Goal: Answer question/provide support: Share knowledge or assist other users

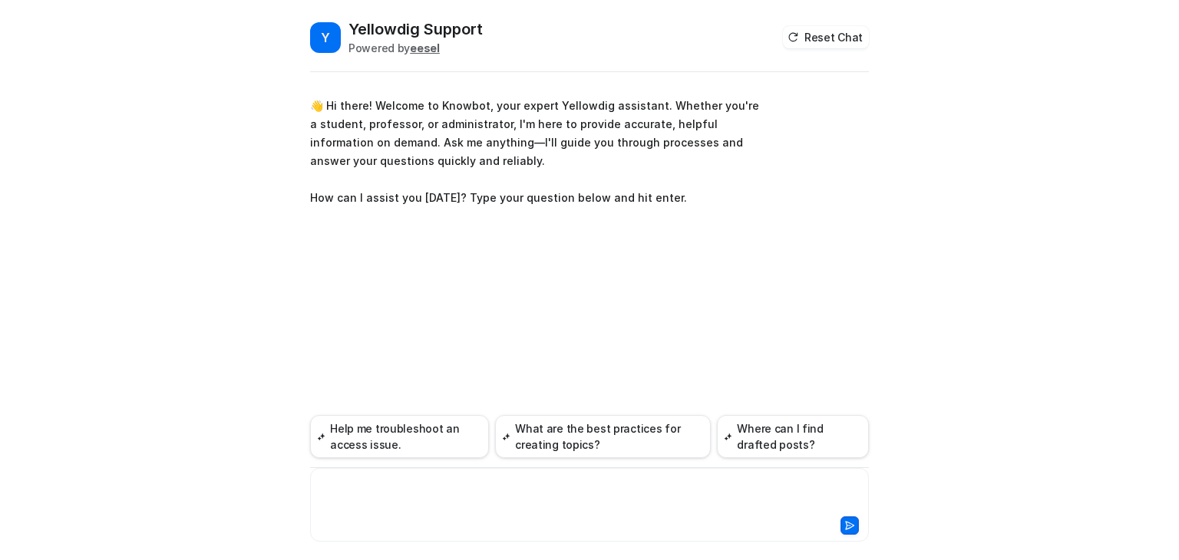
click at [380, 496] on div at bounding box center [589, 495] width 551 height 35
paste div
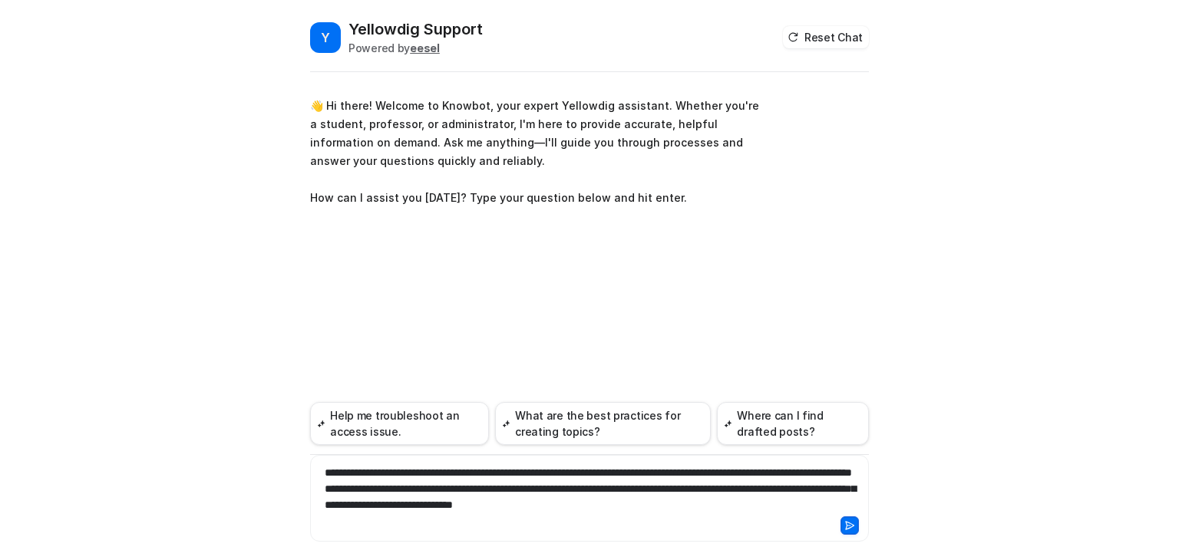
click at [334, 486] on div "**********" at bounding box center [589, 489] width 551 height 48
click at [851, 522] on icon at bounding box center [849, 526] width 11 height 11
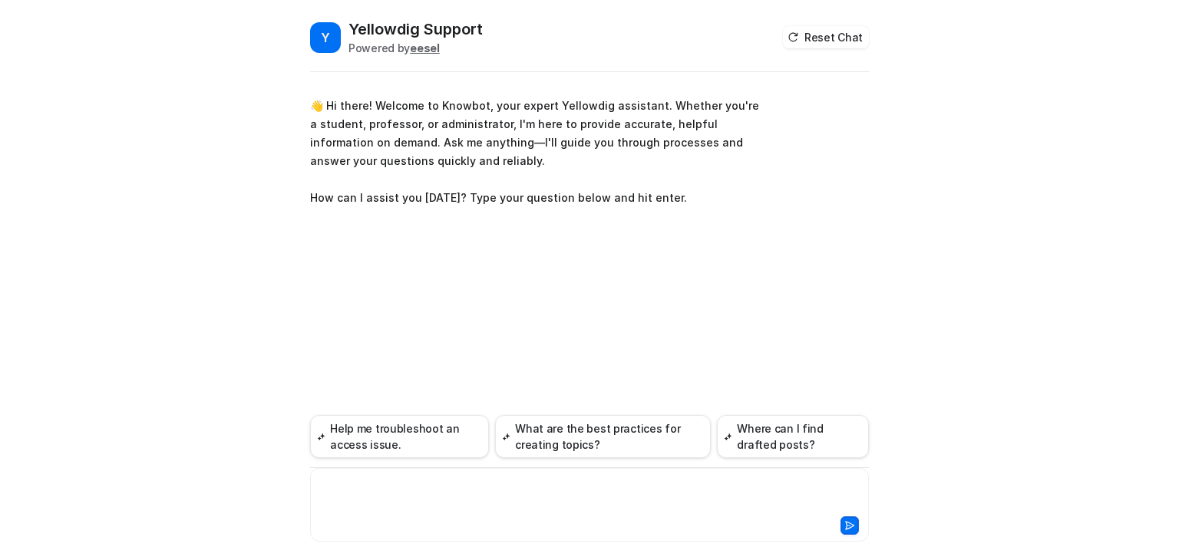
click at [433, 491] on div at bounding box center [589, 495] width 551 height 35
paste div
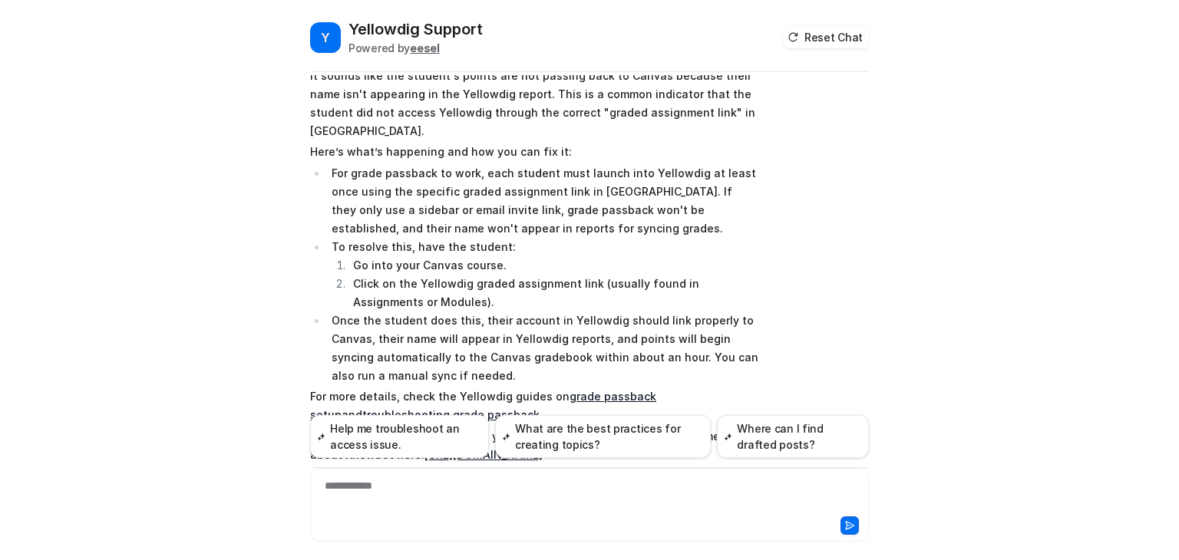
scroll to position [144, 0]
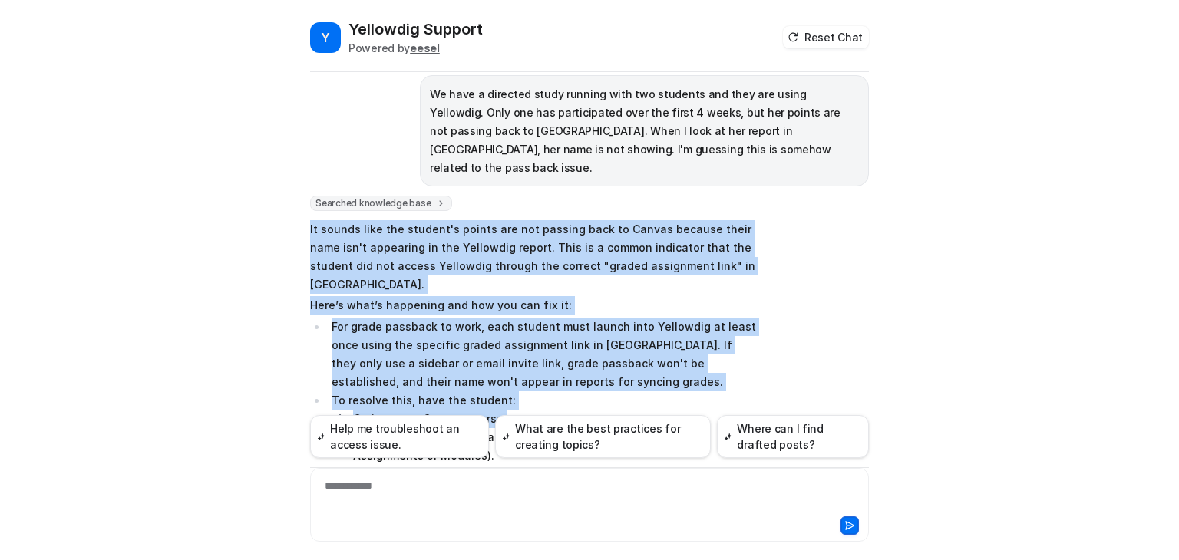
drag, startPoint x: 304, startPoint y: 207, endPoint x: 768, endPoint y: 375, distance: 493.0
click at [768, 375] on div "Searched knowledge base search_queries : [ "student name not showing in Yellowd…" at bounding box center [589, 420] width 559 height 449
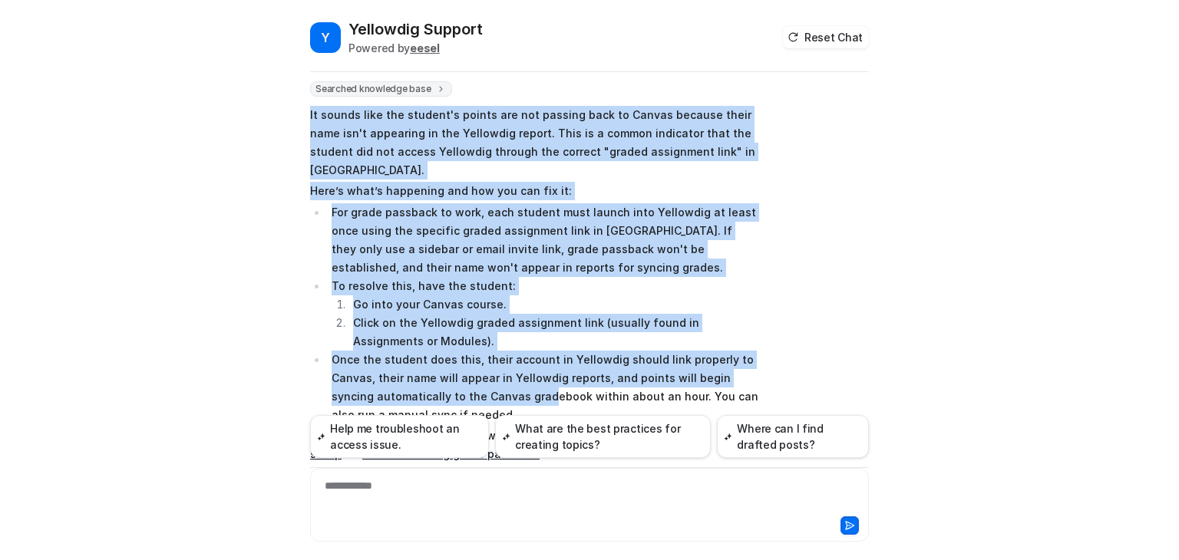
scroll to position [297, 0]
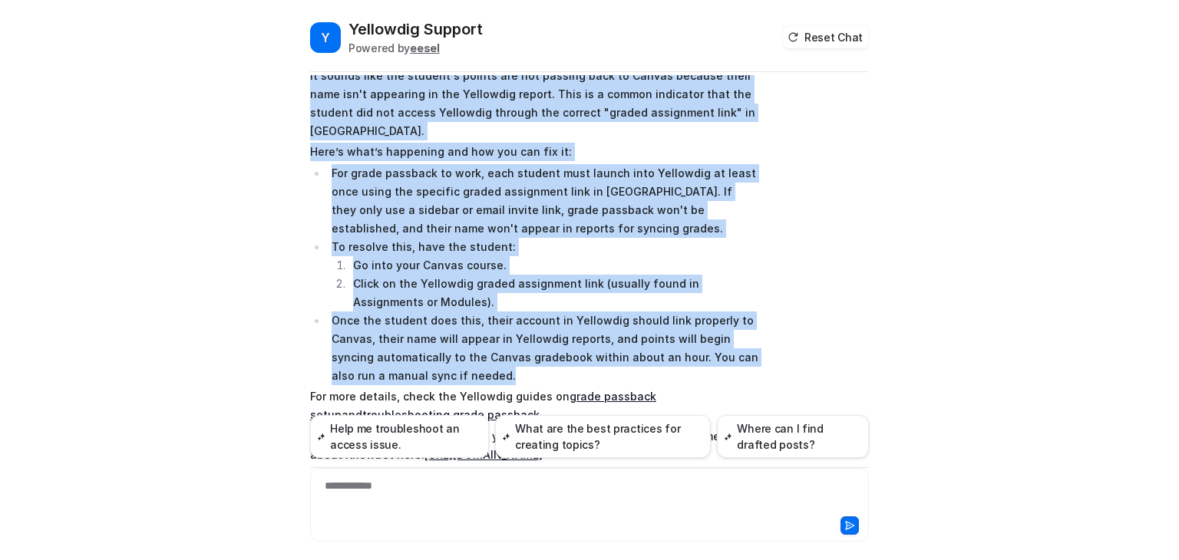
copy span "It sounds like the student's points are not passing back to Canvas because thei…"
